Goal: Check status: Check status

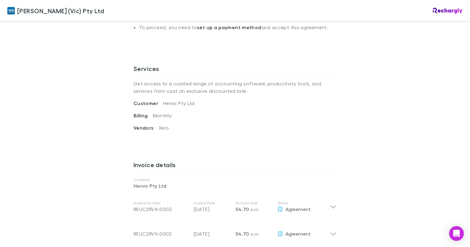
scroll to position [189, 0]
